Goal: Transaction & Acquisition: Book appointment/travel/reservation

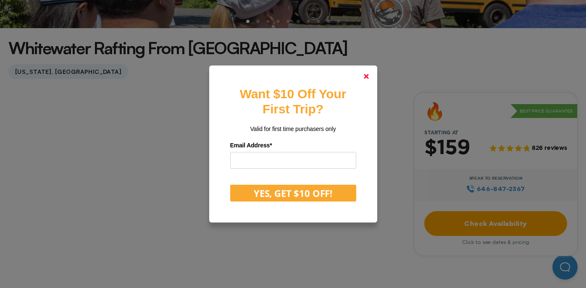
click at [367, 75] on polygon at bounding box center [366, 76] width 5 height 5
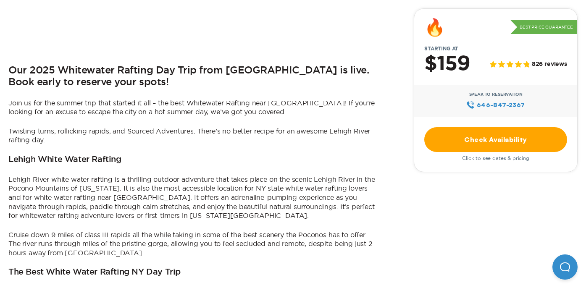
scroll to position [438, 0]
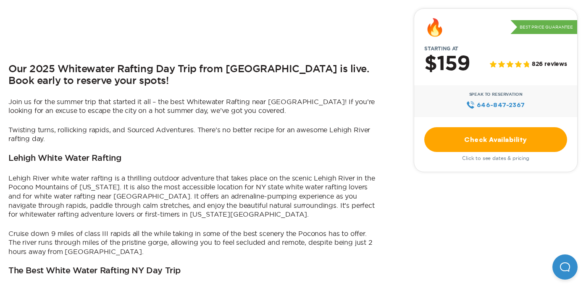
click at [486, 143] on link "Check Availability" at bounding box center [495, 139] width 143 height 25
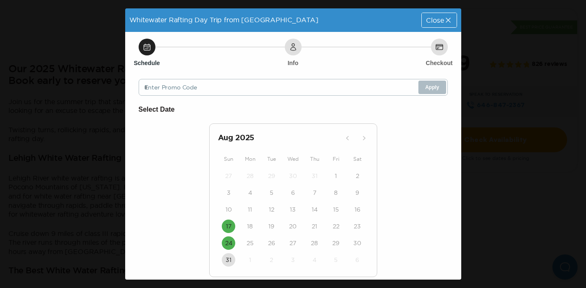
click at [351, 212] on div "16" at bounding box center [357, 209] width 21 height 17
click at [226, 226] on time "17" at bounding box center [228, 226] width 5 height 8
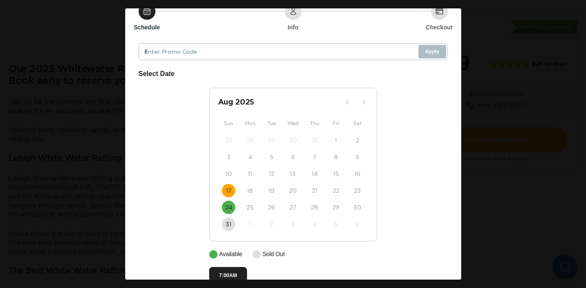
scroll to position [66, 0]
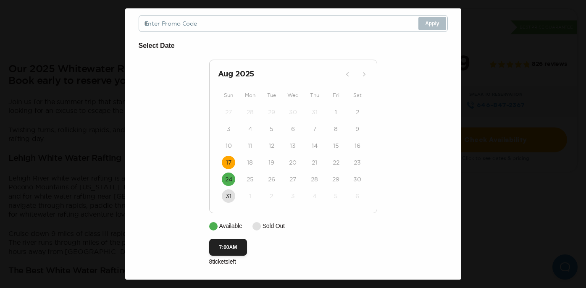
click at [502, 37] on div "Whitewater Rafting Day Trip from [GEOGRAPHIC_DATA] Date: [DATE] Close Schedule …" at bounding box center [293, 144] width 586 height 288
click at [86, 126] on div "Whitewater Rafting Day Trip from [GEOGRAPHIC_DATA] Date: [DATE] Close Schedule …" at bounding box center [293, 144] width 586 height 288
click at [155, 38] on div "Schedule Info Checkout Enter Promo Code Apply Select Date [DATE] Sun Mon Tue We…" at bounding box center [293, 124] width 336 height 312
click at [486, 99] on div "Whitewater Rafting Day Trip from [GEOGRAPHIC_DATA] Date: [DATE] Close Schedule …" at bounding box center [293, 144] width 586 height 288
click at [226, 244] on button "7:00AM" at bounding box center [228, 247] width 38 height 17
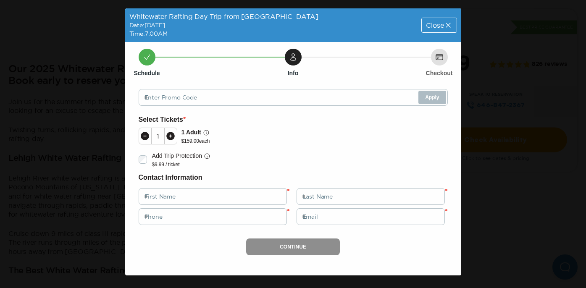
scroll to position [0, 0]
click at [438, 24] on span "Close" at bounding box center [435, 25] width 18 height 7
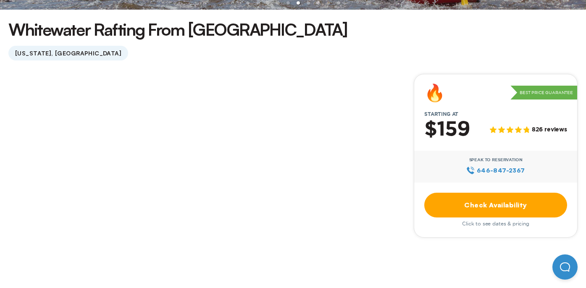
scroll to position [216, 0]
